Goal: Navigation & Orientation: Find specific page/section

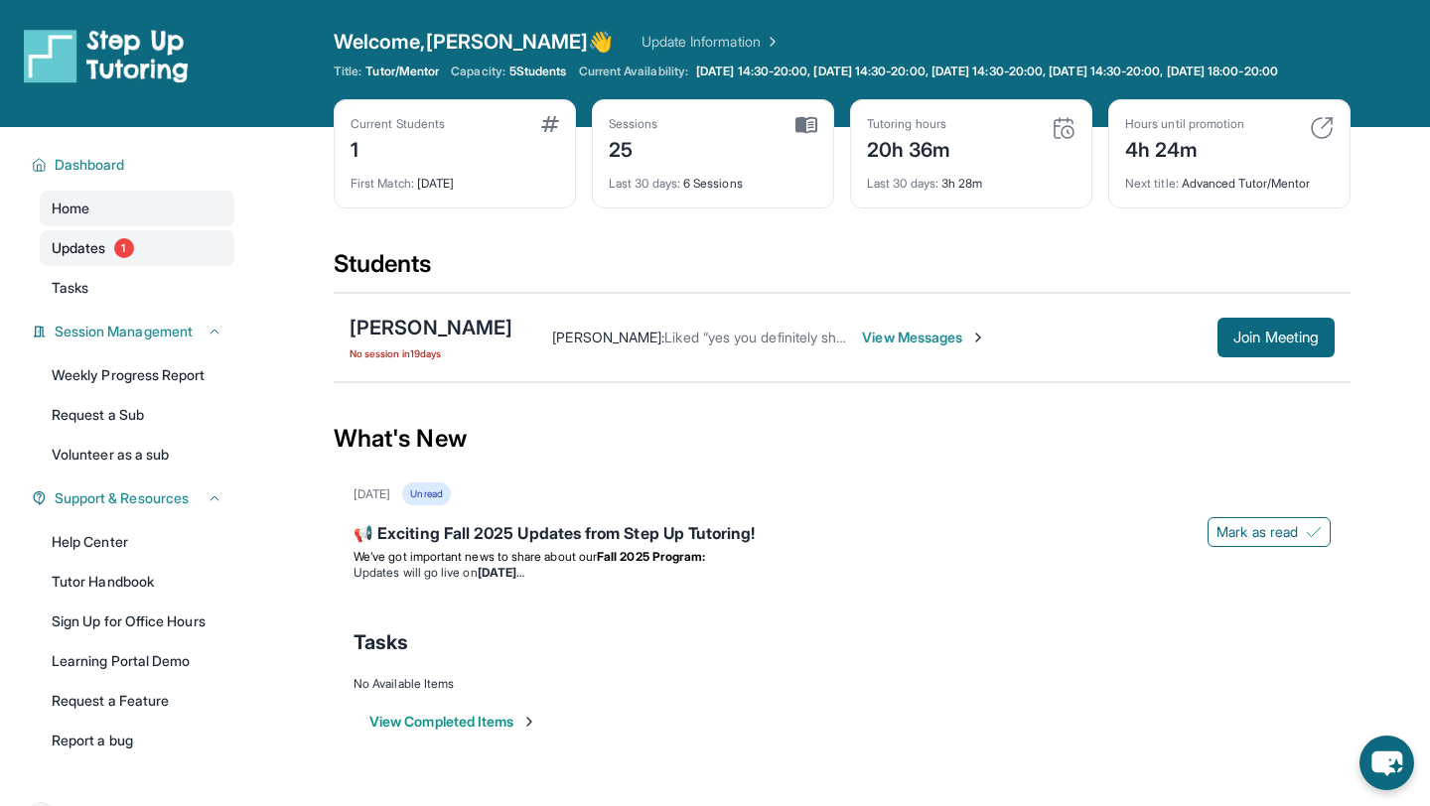
click at [139, 261] on link "Updates 1" at bounding box center [137, 248] width 195 height 36
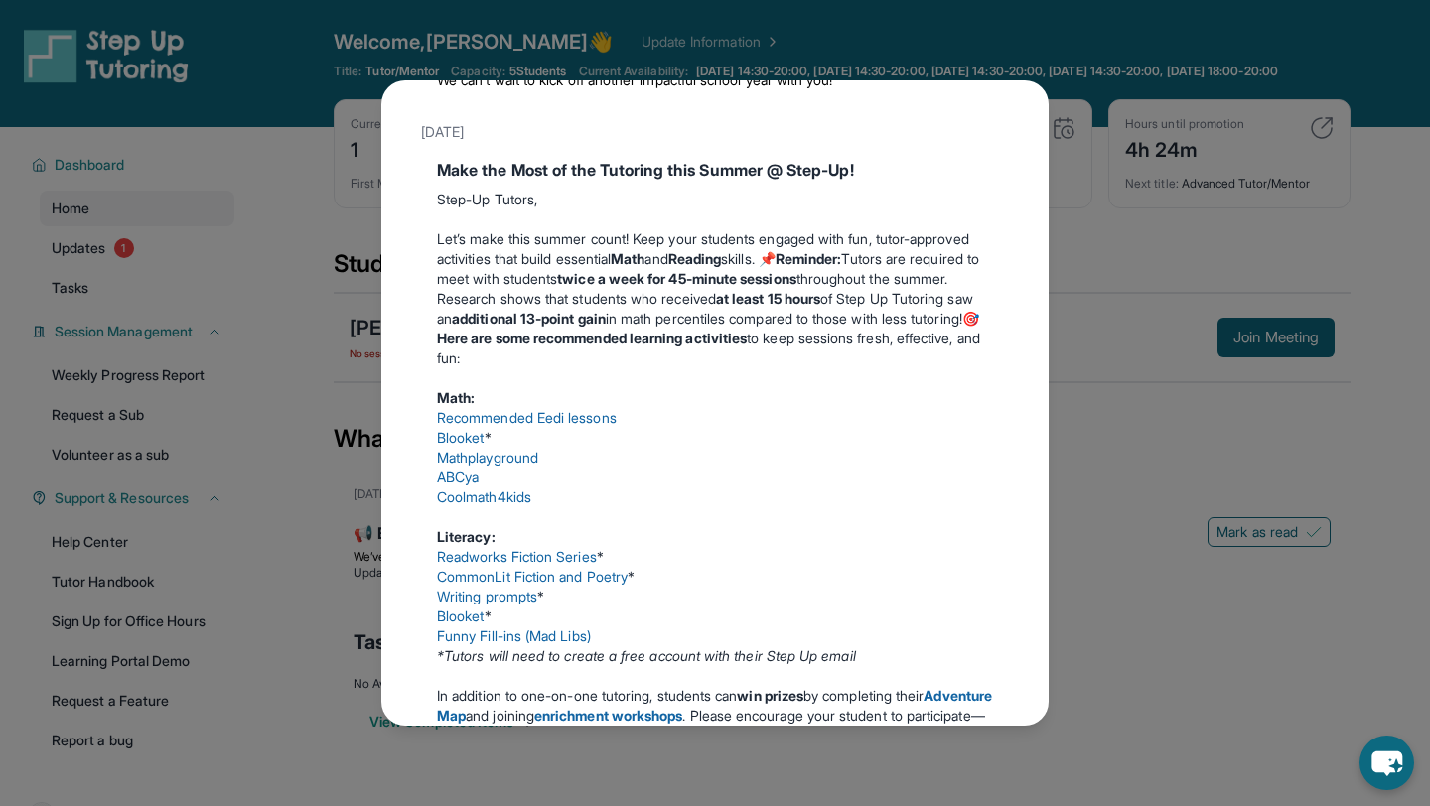
scroll to position [409, 0]
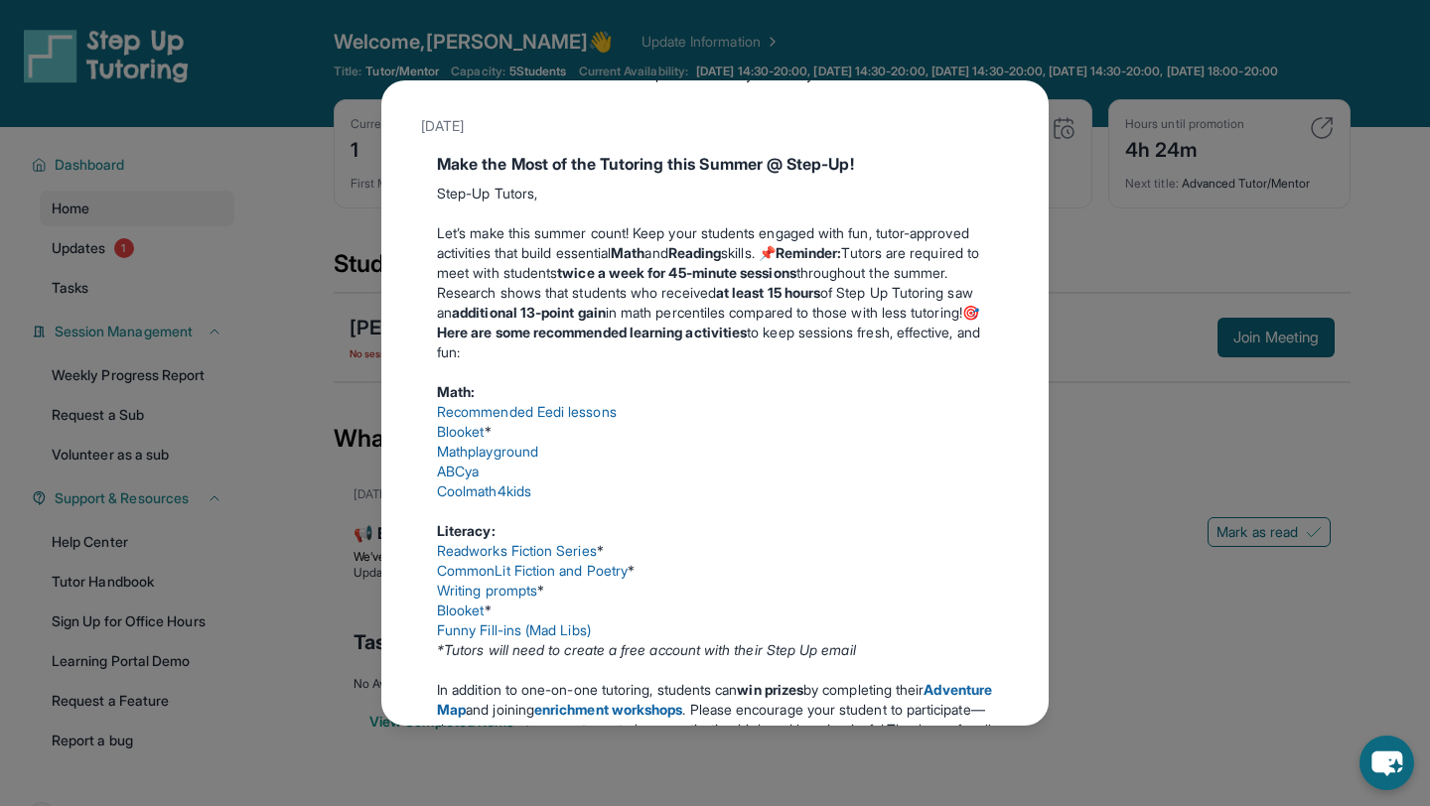
click at [1107, 274] on div "Updates [DATE] 📢 Exciting Fall 2025 Updates from Step Up Tutoring! We’ve got im…" at bounding box center [715, 403] width 1430 height 806
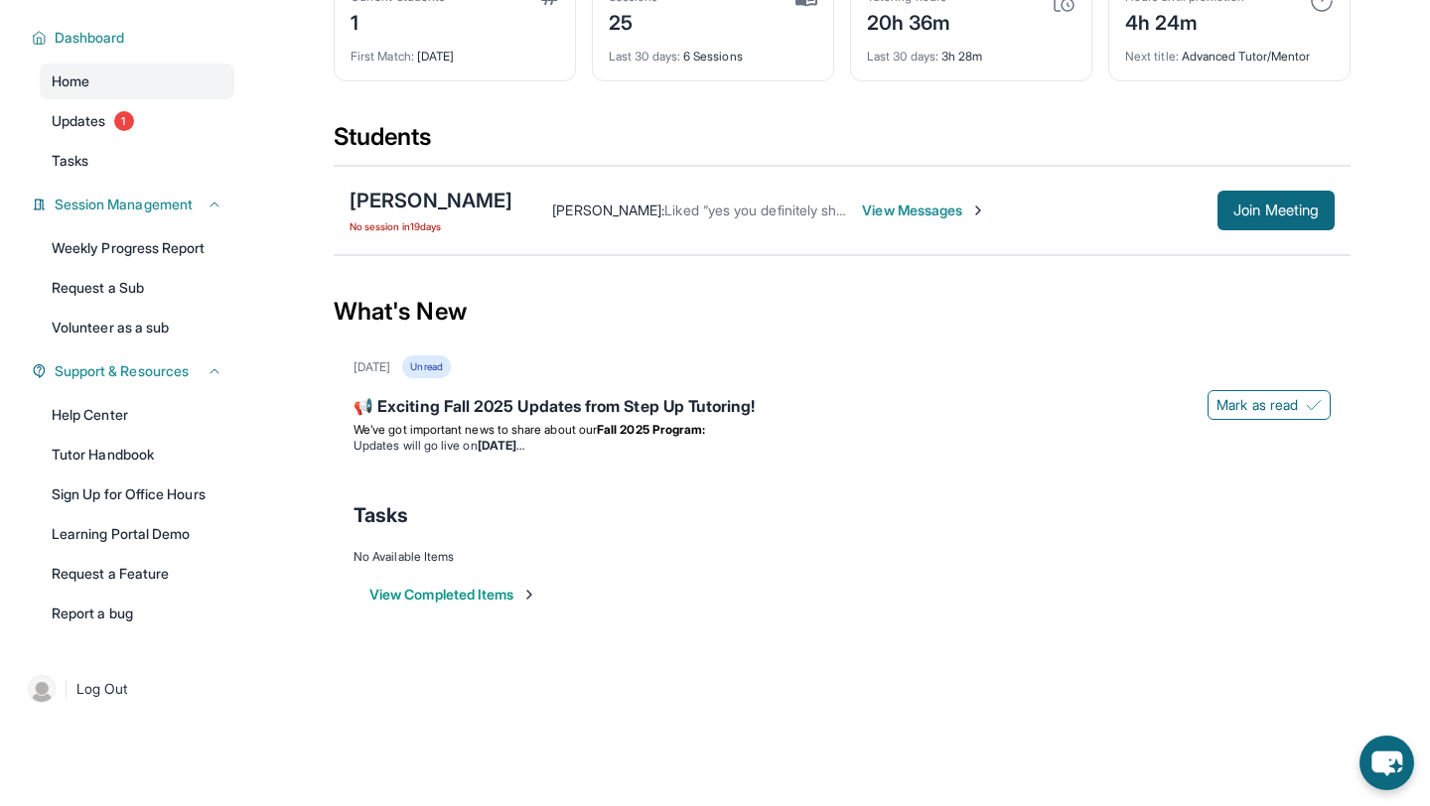
scroll to position [143, 0]
click at [128, 700] on link "| Log Out" at bounding box center [127, 689] width 215 height 44
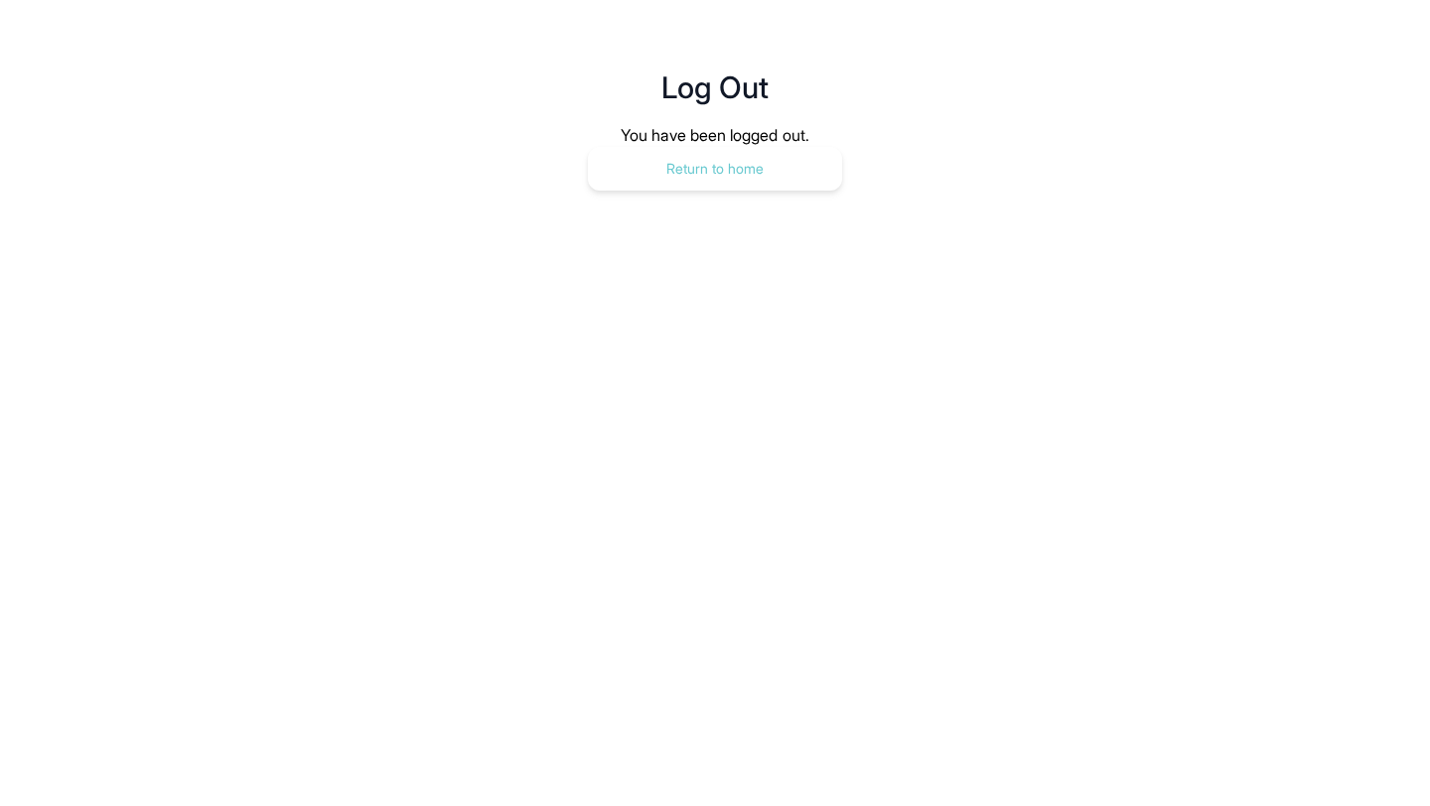
click at [673, 159] on button "Return to home" at bounding box center [715, 169] width 254 height 44
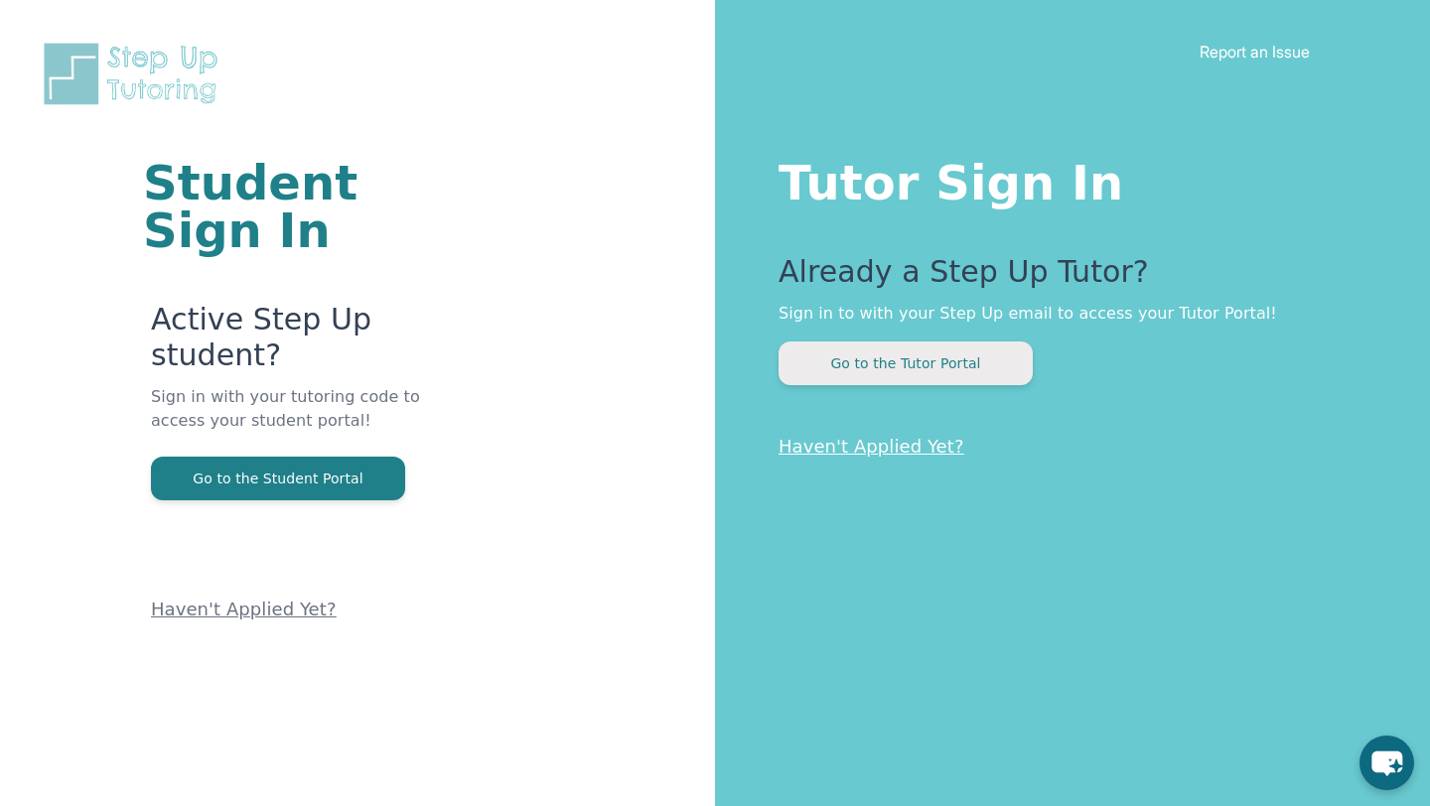
click at [892, 367] on button "Go to the Tutor Portal" at bounding box center [906, 364] width 254 height 44
